Goal: Information Seeking & Learning: Check status

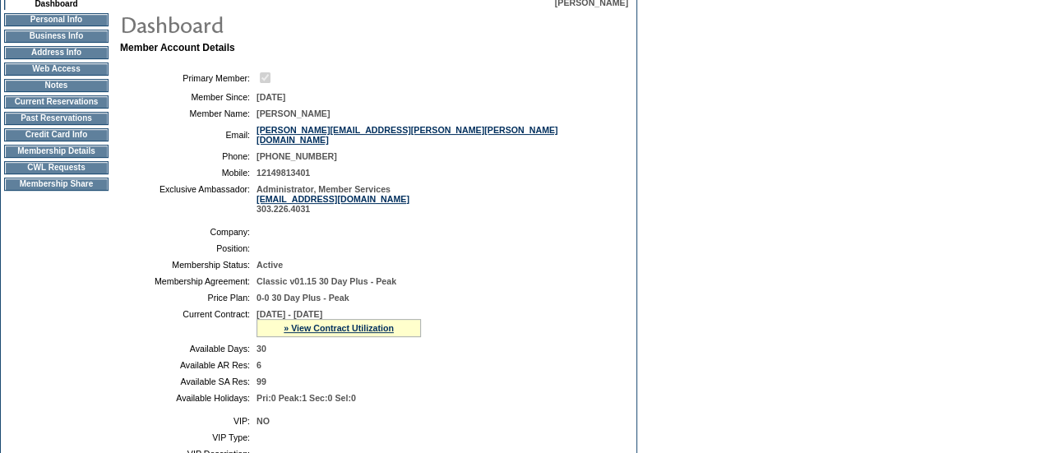
scroll to position [137, 0]
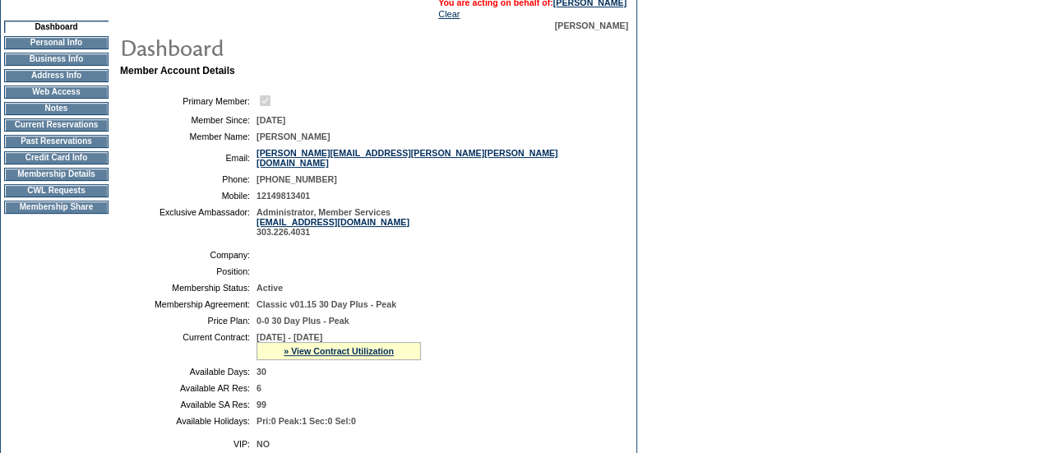
click at [411, 62] on img at bounding box center [283, 46] width 329 height 33
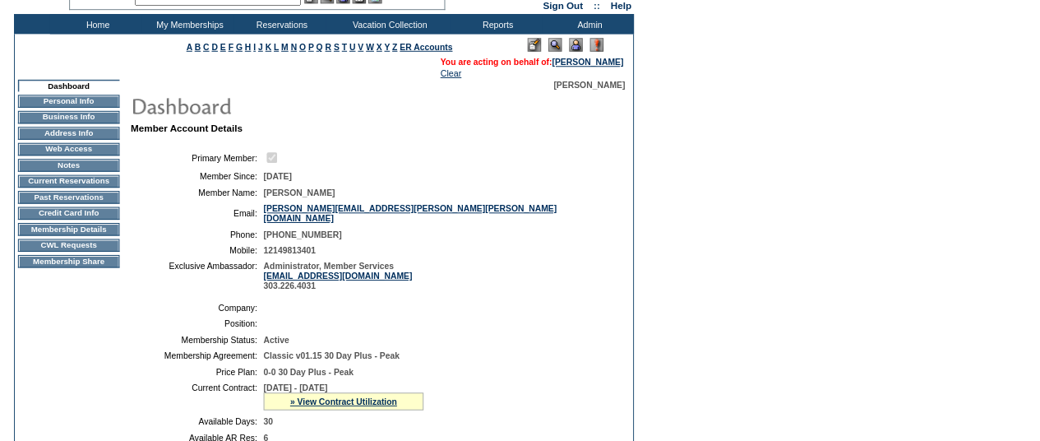
scroll to position [0, 0]
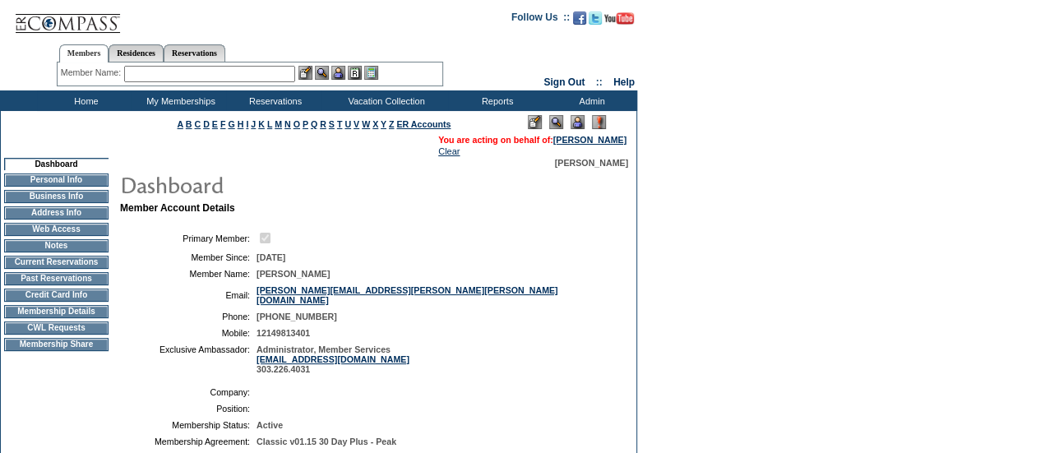
click at [191, 67] on input "text" at bounding box center [209, 74] width 171 height 16
click at [178, 80] on input "text" at bounding box center [209, 74] width 171 height 16
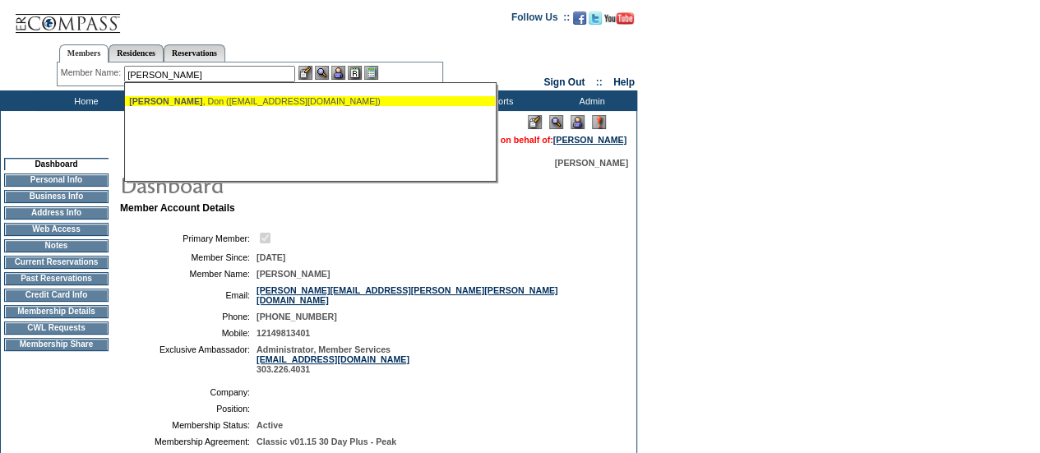
click at [184, 104] on div "Mader , Don (donm@seprint.com)" at bounding box center [310, 101] width 362 height 10
type input "Mader, Don (donm@seprint.com)"
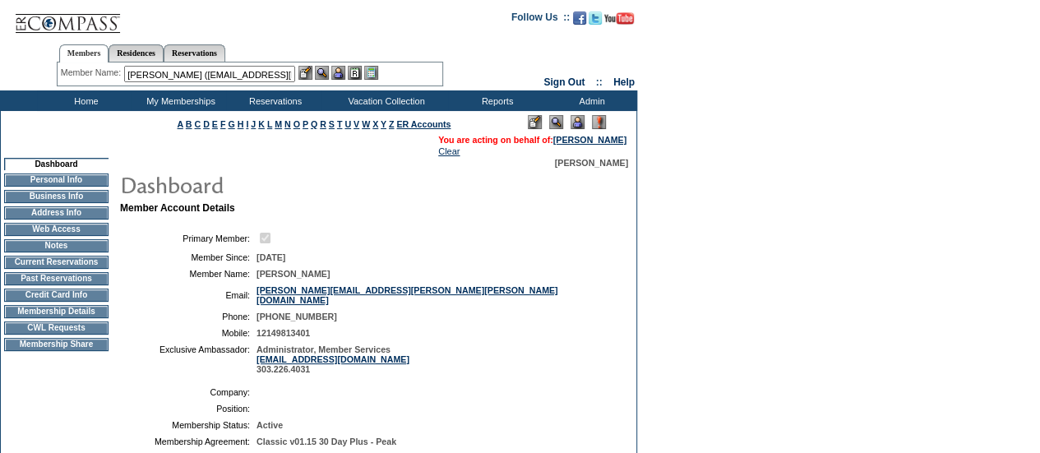
click at [326, 76] on img at bounding box center [322, 73] width 14 height 14
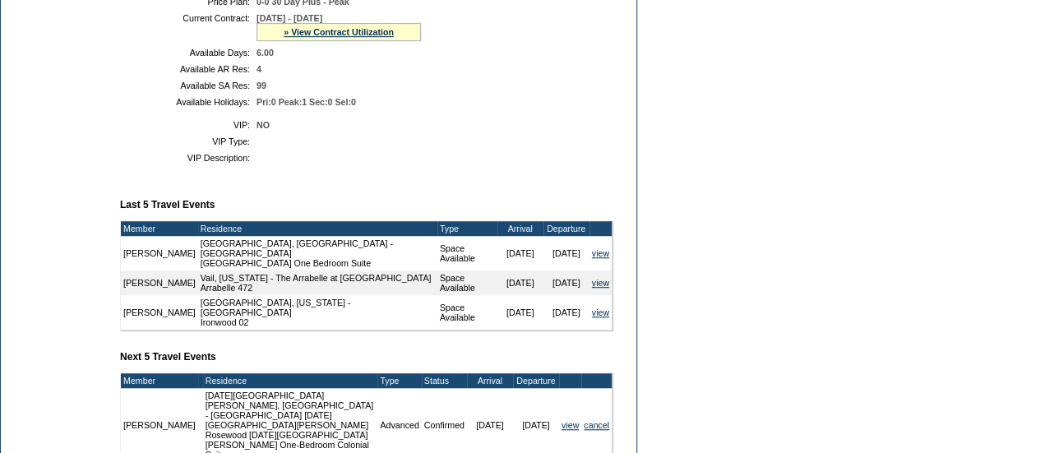
scroll to position [446, 0]
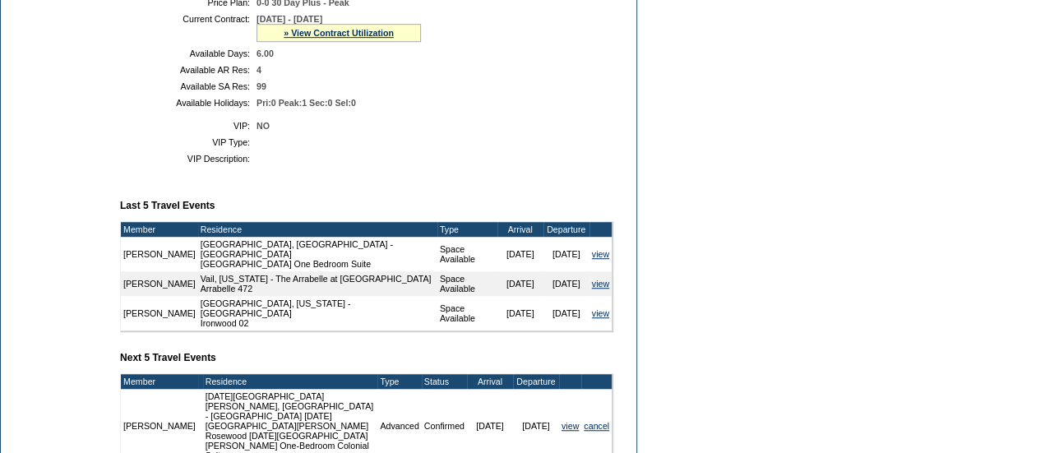
click at [350, 42] on div "» View Contract Utilization" at bounding box center [338, 33] width 164 height 18
click at [344, 38] on link "» View Contract Utilization" at bounding box center [339, 33] width 110 height 10
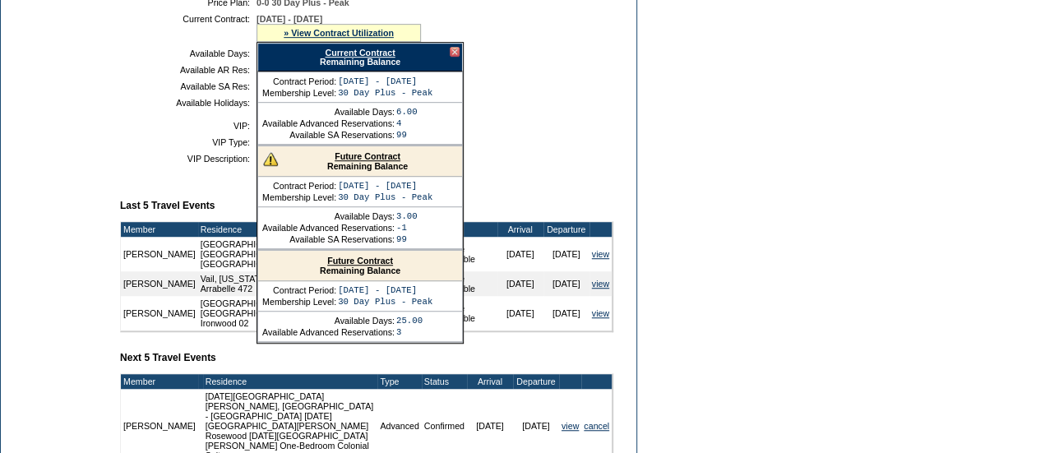
click at [370, 67] on div "Current Contract Remaining Balance" at bounding box center [360, 57] width 206 height 29
click at [388, 58] on link "Current Contract" at bounding box center [360, 53] width 70 height 10
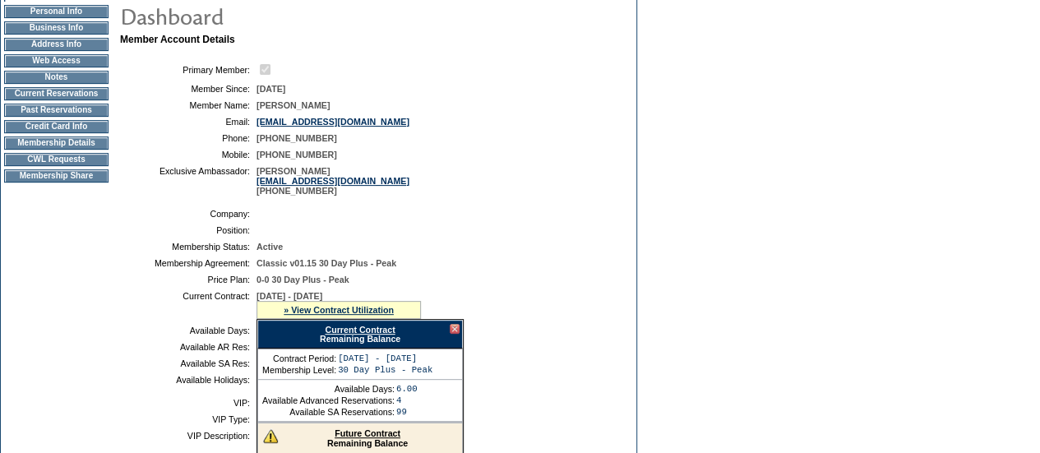
scroll to position [161, 0]
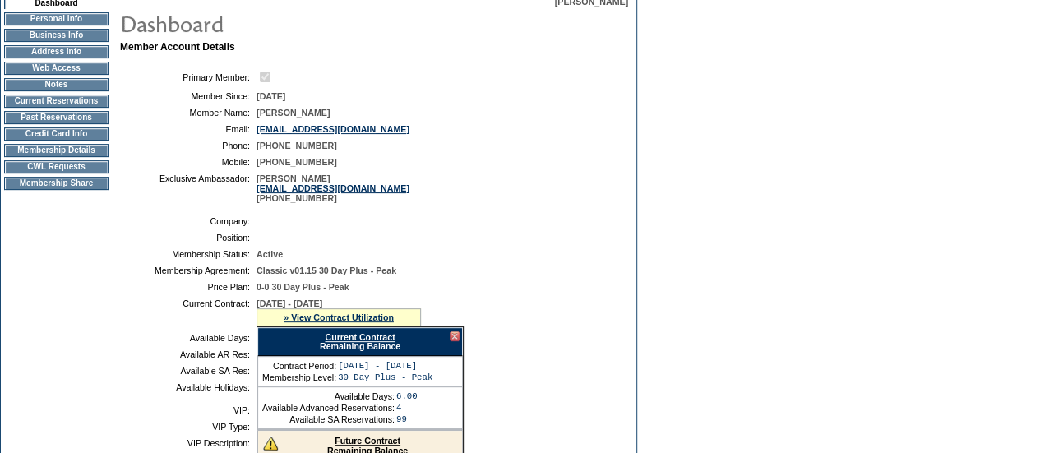
click at [61, 104] on td "Current Reservations" at bounding box center [56, 101] width 104 height 13
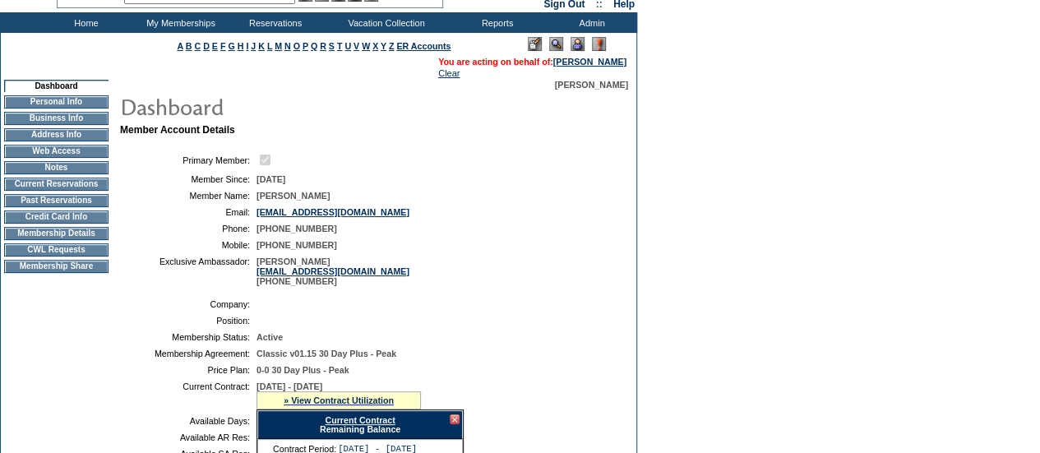
scroll to position [67, 0]
